Goal: Find specific page/section: Find specific page/section

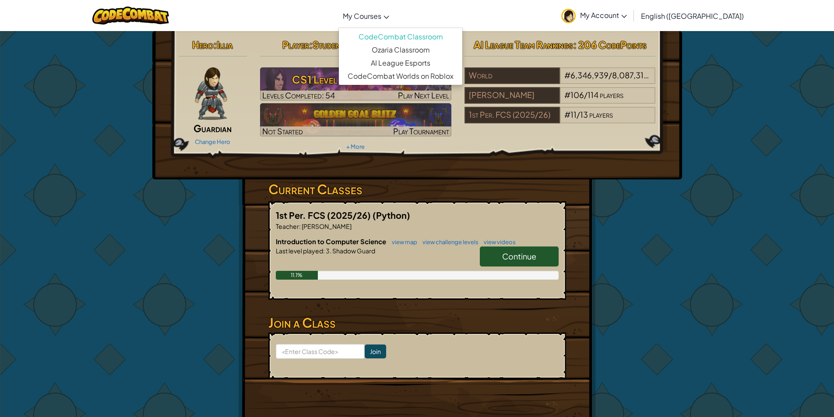
click at [381, 13] on span "My Courses" at bounding box center [362, 15] width 39 height 9
click at [422, 49] on link "Ozaria Classroom" at bounding box center [400, 49] width 123 height 13
